Goal: Task Accomplishment & Management: Manage account settings

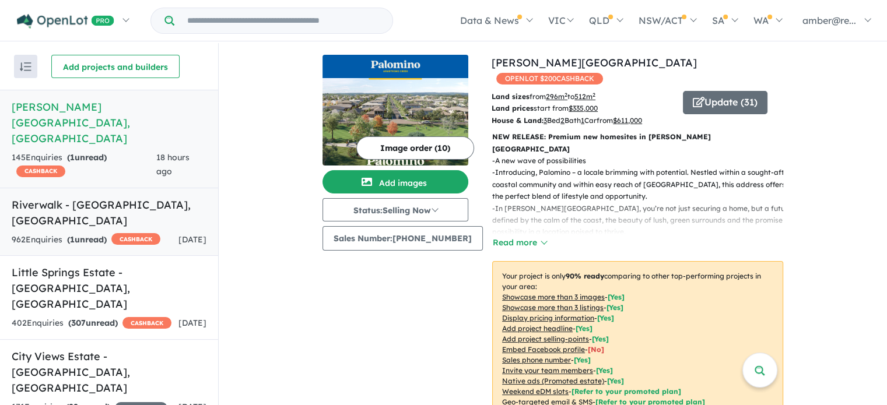
click at [154, 188] on link "Riverwalk - [GEOGRAPHIC_DATA] , [GEOGRAPHIC_DATA] 962 Enquir ies ( 1 unread) CA…" at bounding box center [109, 222] width 218 height 69
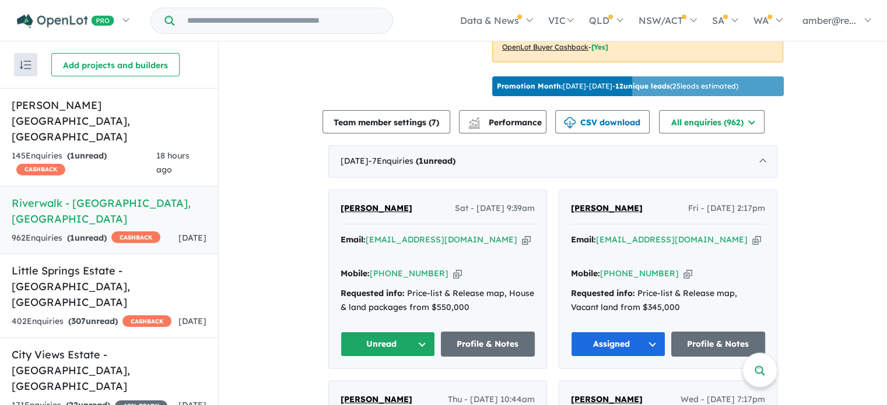
scroll to position [365, 0]
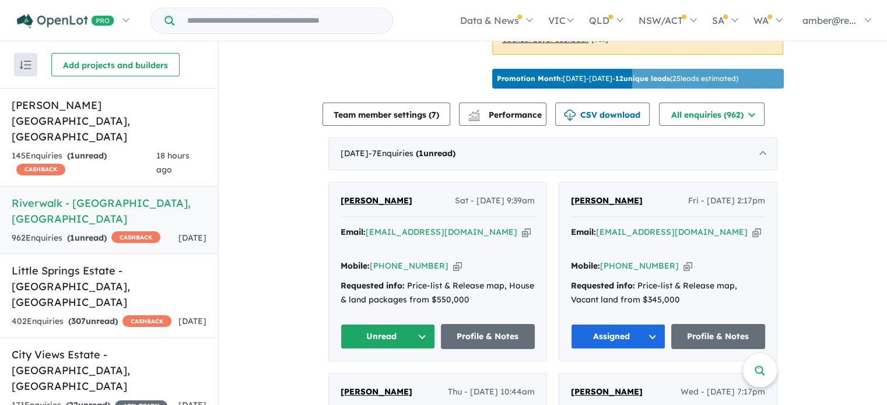
click at [522, 238] on icon "button" at bounding box center [526, 232] width 9 height 12
click at [402, 343] on button "Unread" at bounding box center [387, 336] width 94 height 25
click at [378, 384] on button "Assigned" at bounding box center [391, 391] width 101 height 27
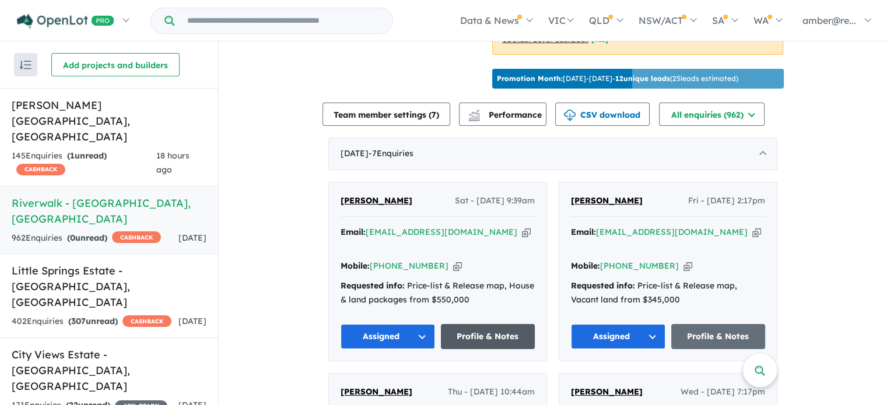
click at [458, 327] on link "Profile & Notes" at bounding box center [488, 336] width 94 height 25
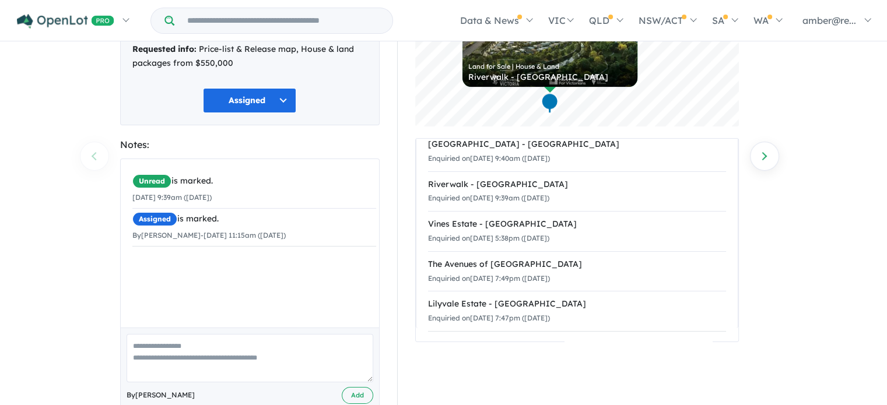
scroll to position [121, 0]
